Goal: Find specific page/section: Find specific page/section

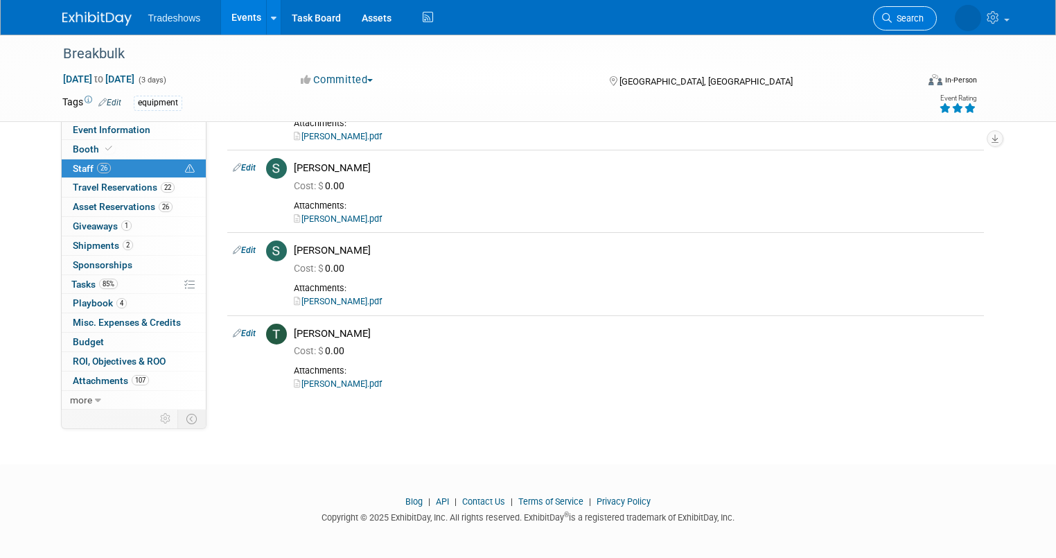
click at [915, 13] on span "Search" at bounding box center [908, 18] width 32 height 10
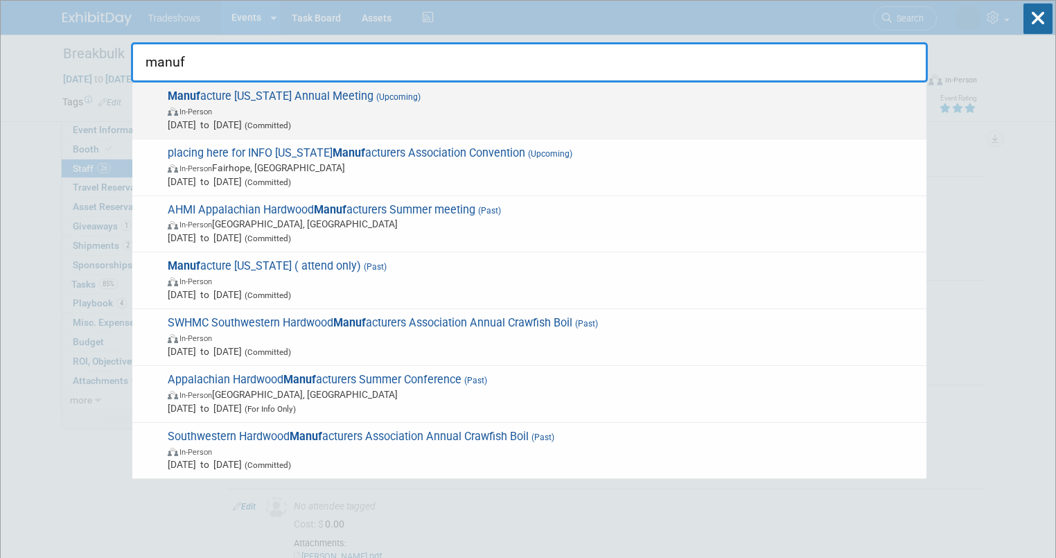
type input "manuf"
click at [248, 103] on span "Manuf acture [US_STATE] Annual Meeting (Upcoming) In-Person [DATE] to [DATE] (C…" at bounding box center [542, 110] width 756 height 42
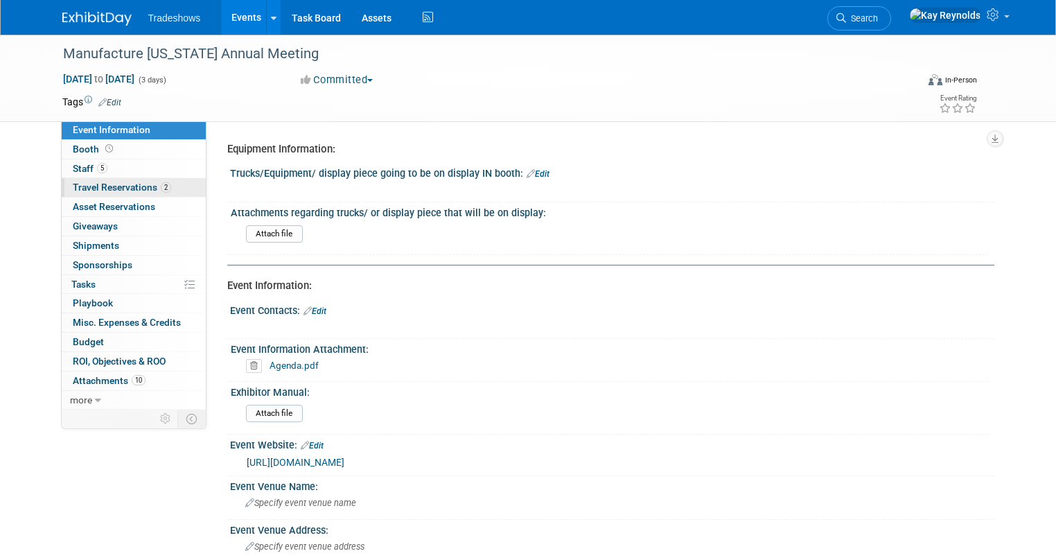
click at [139, 191] on span "Travel Reservations 2" at bounding box center [122, 187] width 98 height 11
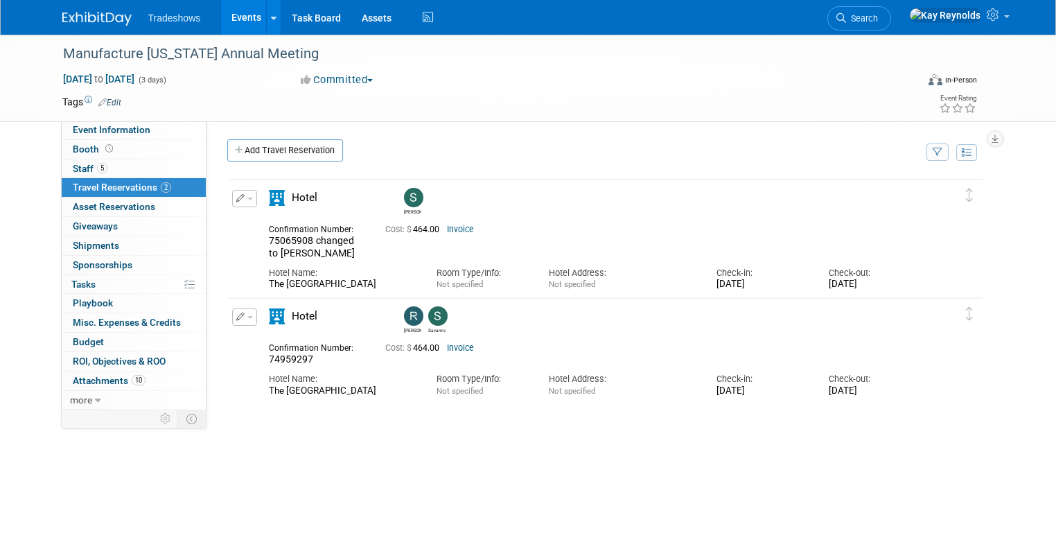
click at [236, 194] on icon "button" at bounding box center [240, 198] width 9 height 8
click at [258, 227] on button "Edit Reservation" at bounding box center [291, 223] width 117 height 20
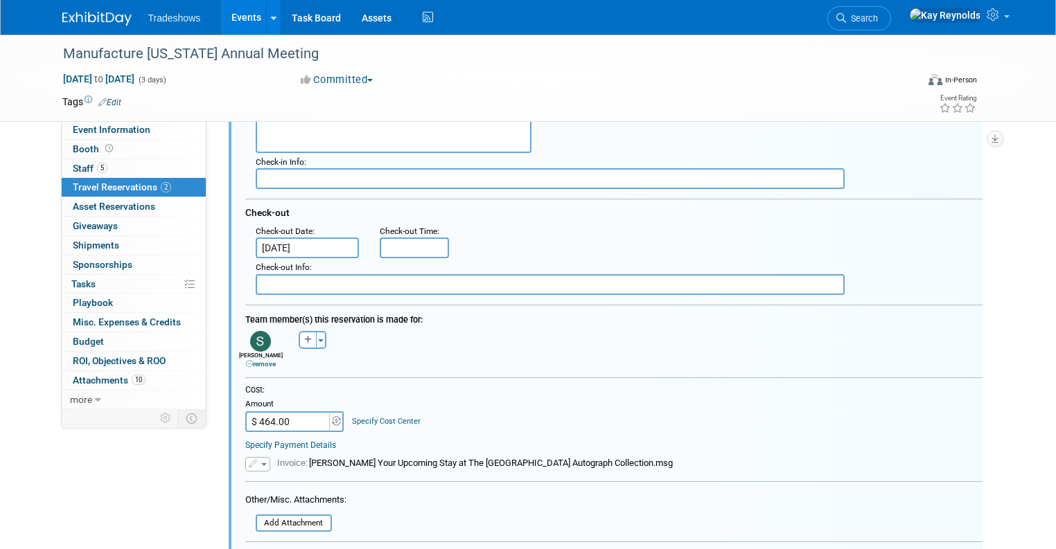
scroll to position [354, 0]
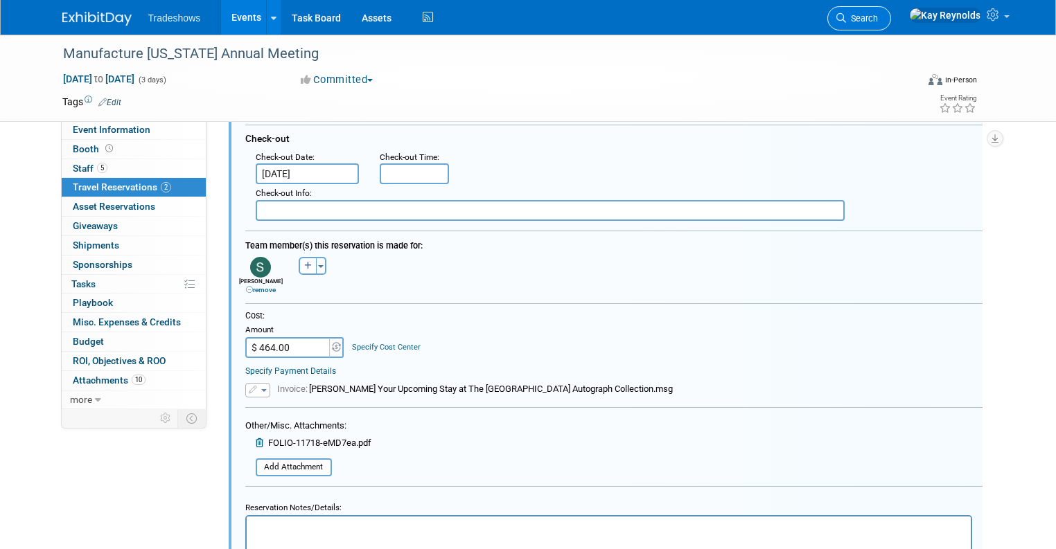
click at [878, 14] on span "Search" at bounding box center [862, 18] width 32 height 10
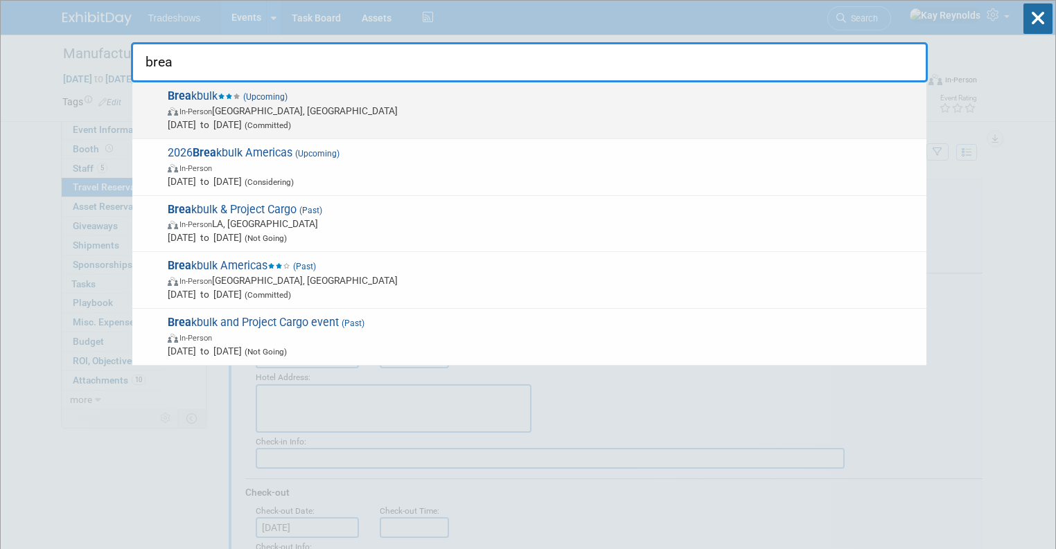
type input "brea"
click at [240, 108] on span "In-Person Houston, TX" at bounding box center [544, 111] width 752 height 14
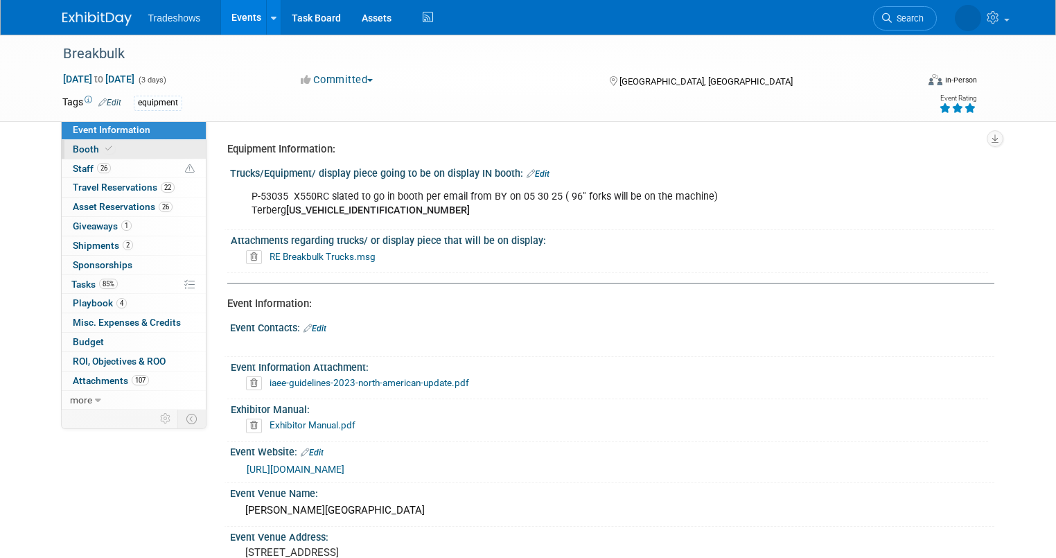
click at [116, 147] on link "Booth" at bounding box center [134, 149] width 144 height 19
select select "Certificate of insurance not needed"
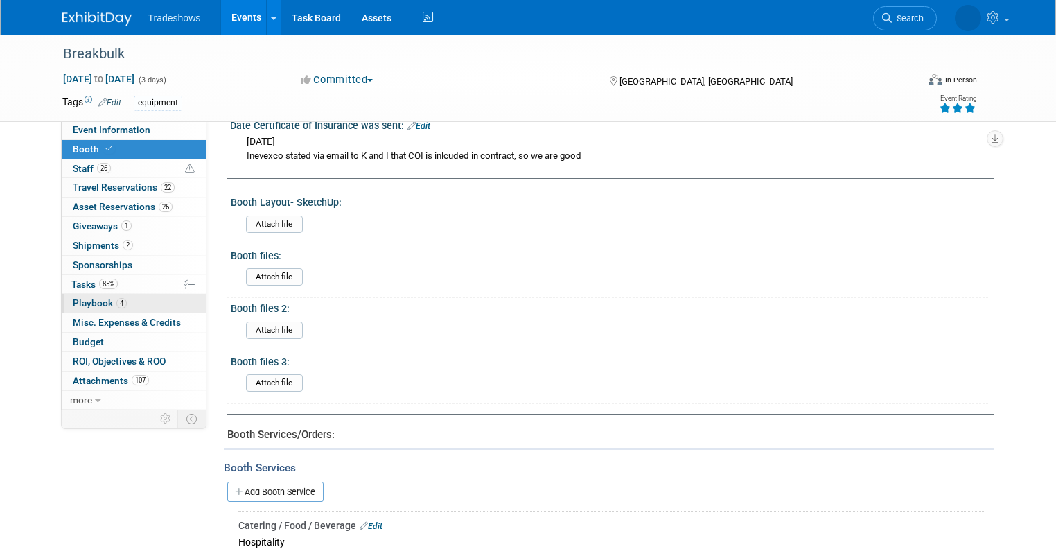
scroll to position [388, 0]
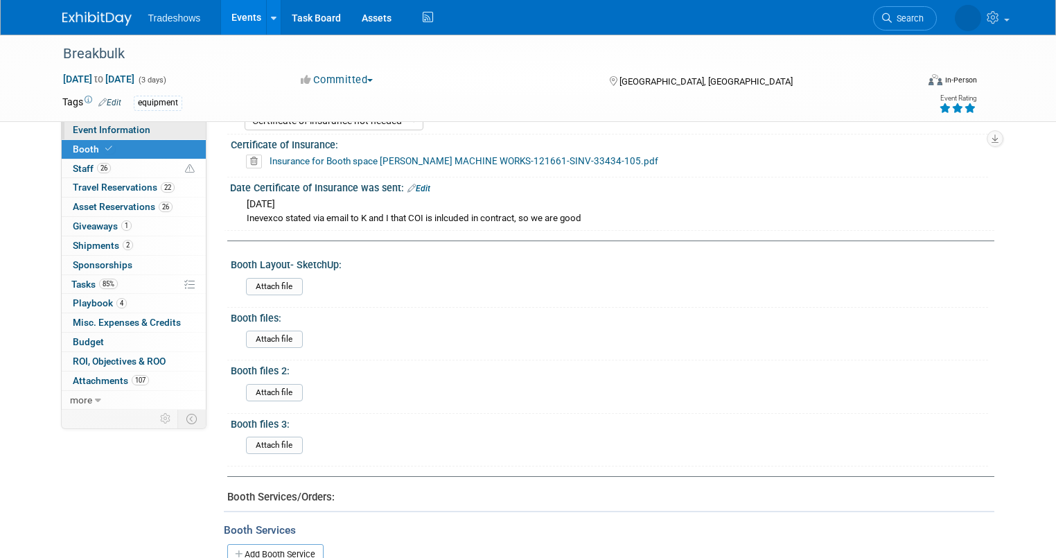
click at [147, 127] on link "Event Information" at bounding box center [134, 130] width 144 height 19
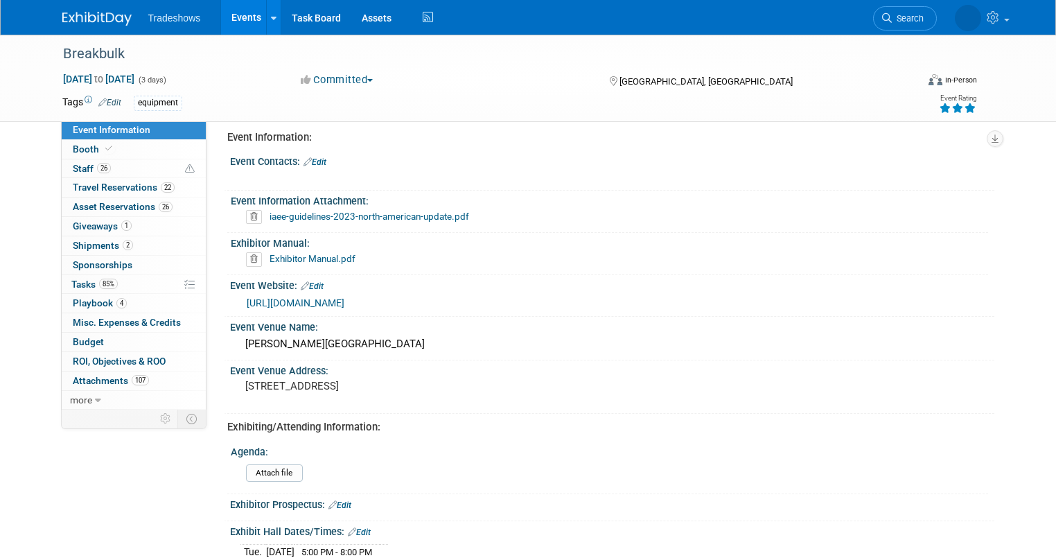
scroll to position [443, 0]
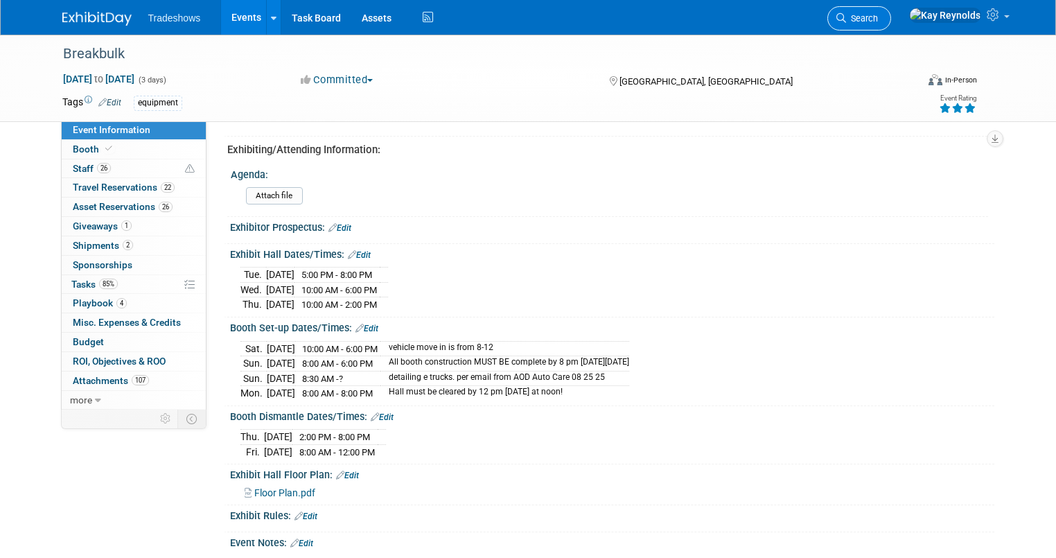
click at [878, 15] on span "Search" at bounding box center [862, 18] width 32 height 10
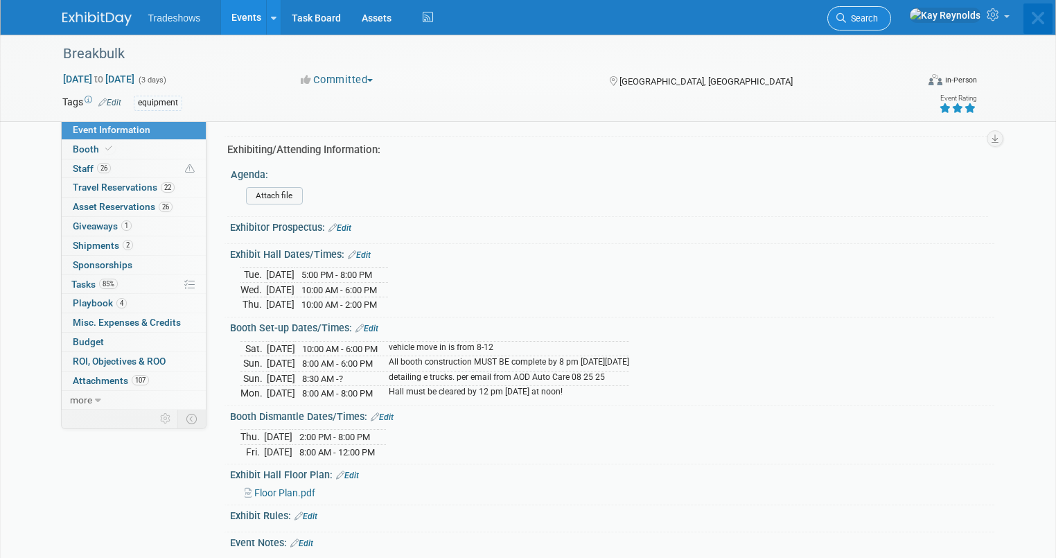
scroll to position [0, 0]
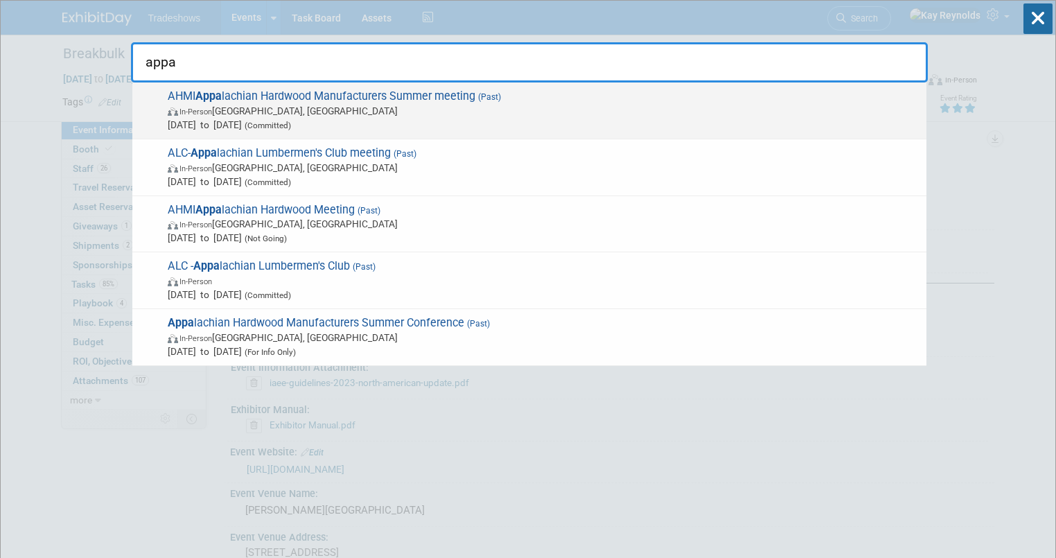
type input "appa"
click at [247, 116] on span "In-Person Hot Springs, VA" at bounding box center [544, 111] width 752 height 14
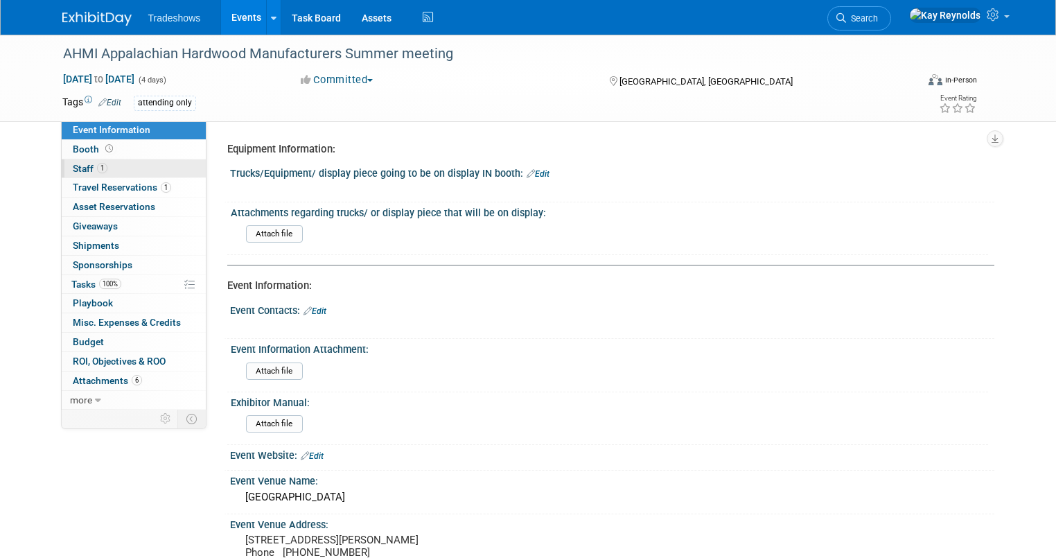
click at [135, 164] on link "1 Staff 1" at bounding box center [134, 168] width 144 height 19
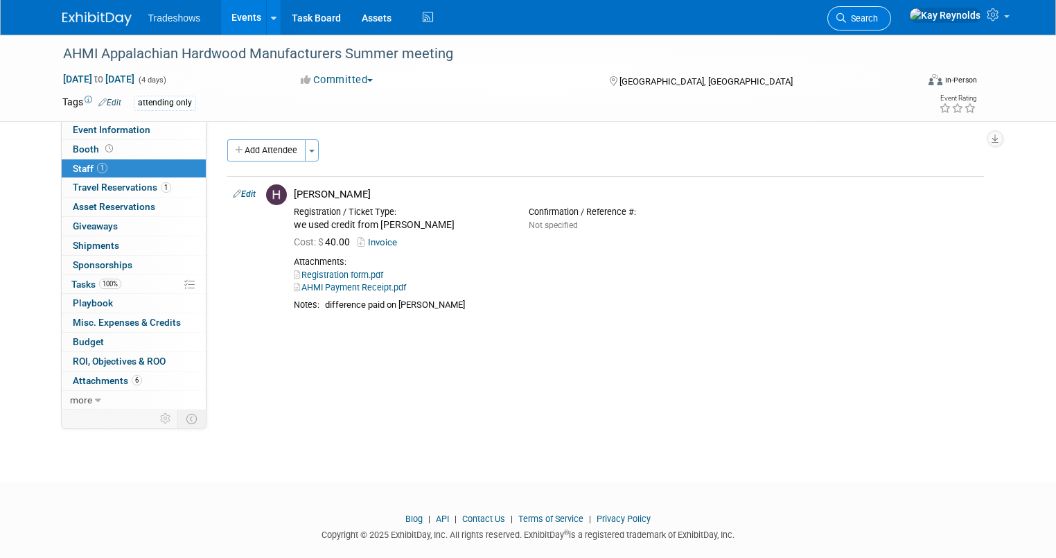
click at [878, 15] on span "Search" at bounding box center [862, 18] width 32 height 10
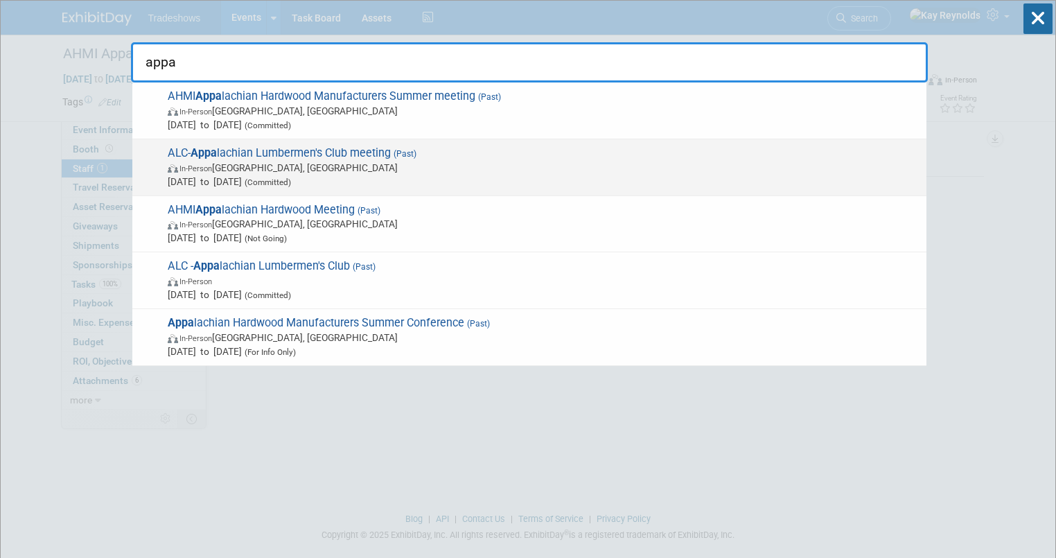
type input "appa"
click at [296, 152] on span "ALC- Appa lachian Lumbermen's Club meeting (Past) In-Person Roanoke, VA Mar 11,…" at bounding box center [542, 167] width 756 height 42
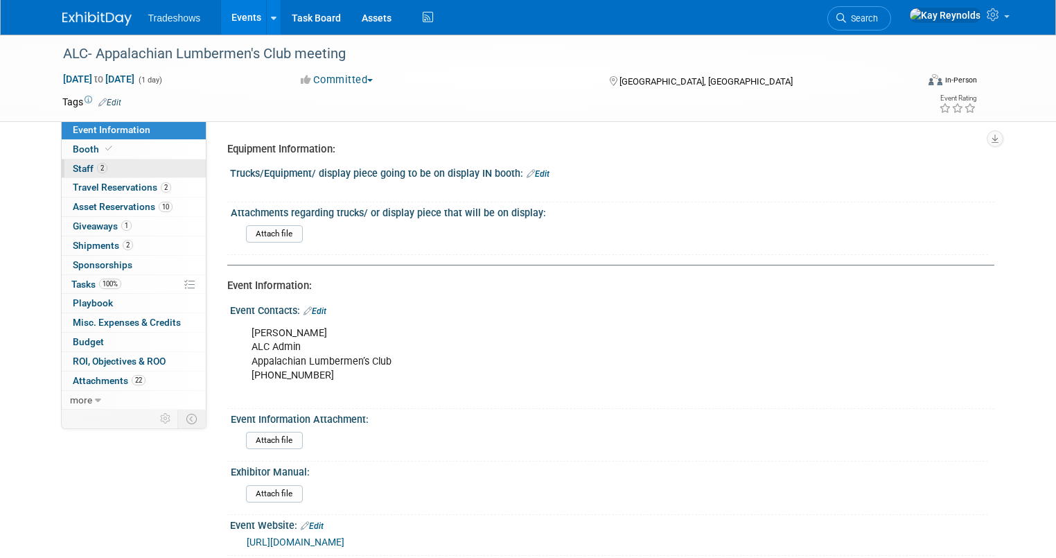
click at [100, 170] on link "2 Staff 2" at bounding box center [134, 168] width 144 height 19
